Goal: Information Seeking & Learning: Learn about a topic

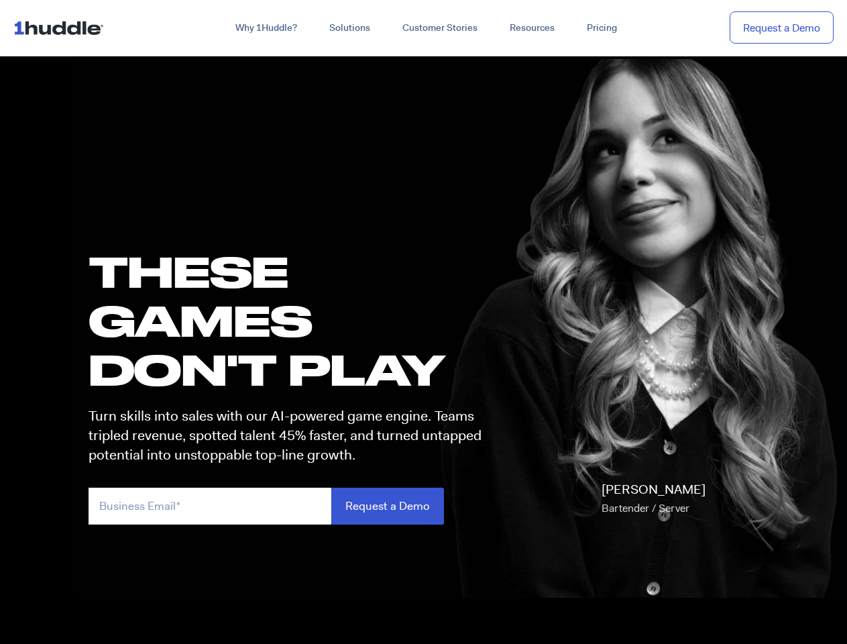
click at [423, 322] on h1 "these GAMES DON'T PLAY" at bounding box center [291, 321] width 405 height 148
click at [265, 28] on link "Why 1Huddle?" at bounding box center [266, 28] width 94 height 24
click at [349, 28] on link "Solutions" at bounding box center [349, 28] width 73 height 24
click at [531, 28] on link "Resources" at bounding box center [532, 28] width 77 height 24
click at [291, 506] on input "email" at bounding box center [210, 506] width 243 height 37
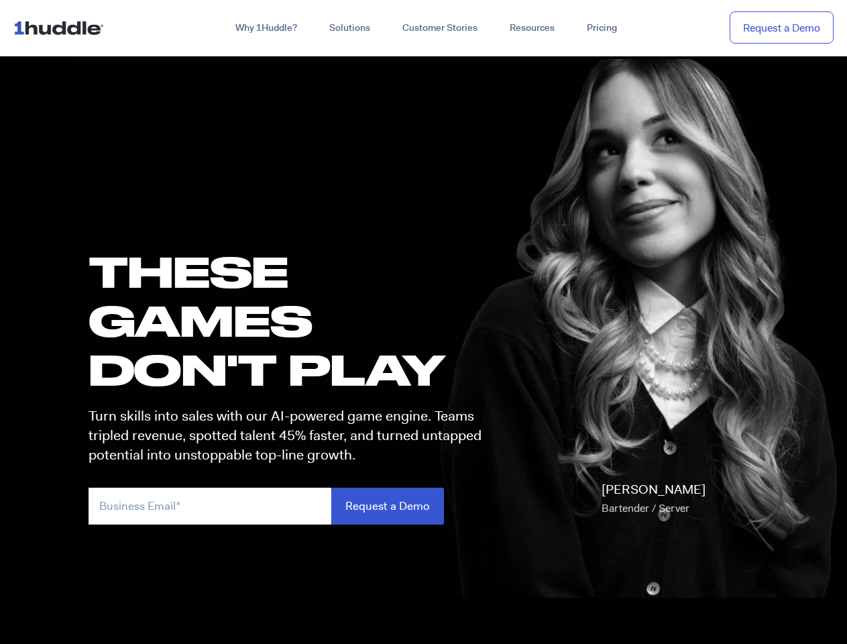
click at [387, 506] on input "Request a Demo" at bounding box center [387, 506] width 113 height 37
